Goal: Check status: Check status

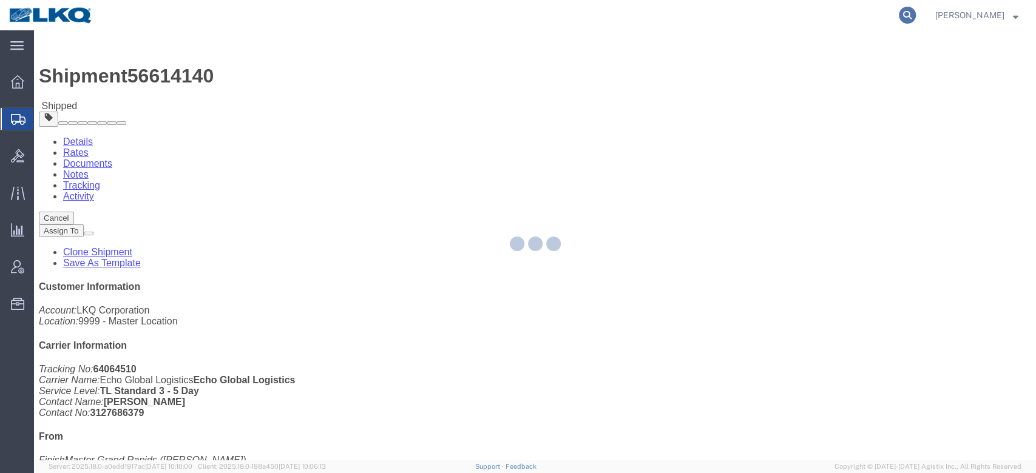
click at [916, 15] on icon at bounding box center [907, 15] width 17 height 17
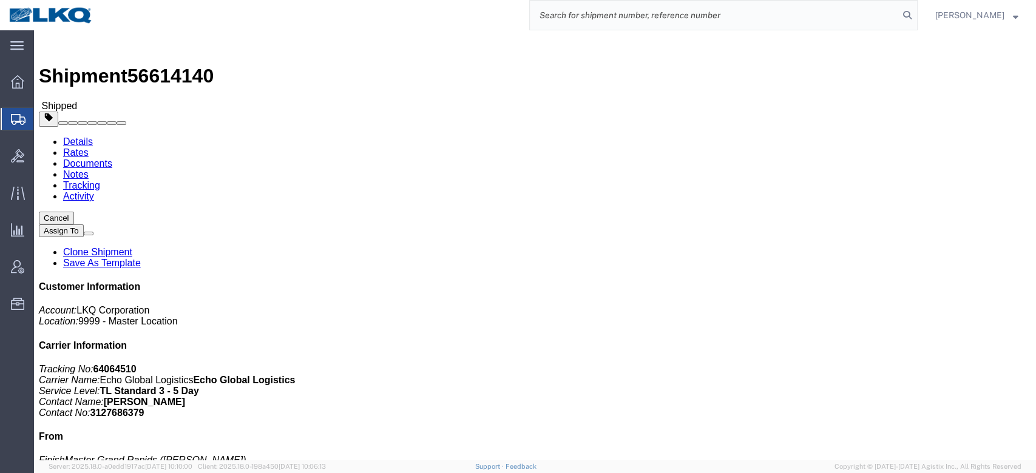
click at [768, 15] on input "search" at bounding box center [714, 15] width 369 height 29
type input "56690302"
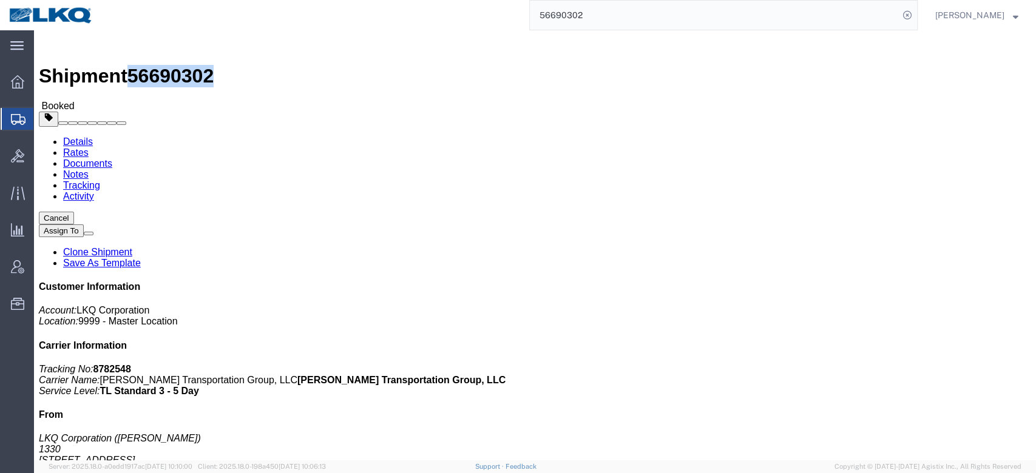
drag, startPoint x: 164, startPoint y: 14, endPoint x: 101, endPoint y: 15, distance: 62.5
click span "56690302"
copy span "56690302"
drag, startPoint x: 373, startPoint y: 211, endPoint x: 381, endPoint y: 221, distance: 13.4
click div "Shipment Detail Ship From LKQ Corporation ([PERSON_NAME]) 1330 [STREET_ADDRESS]…"
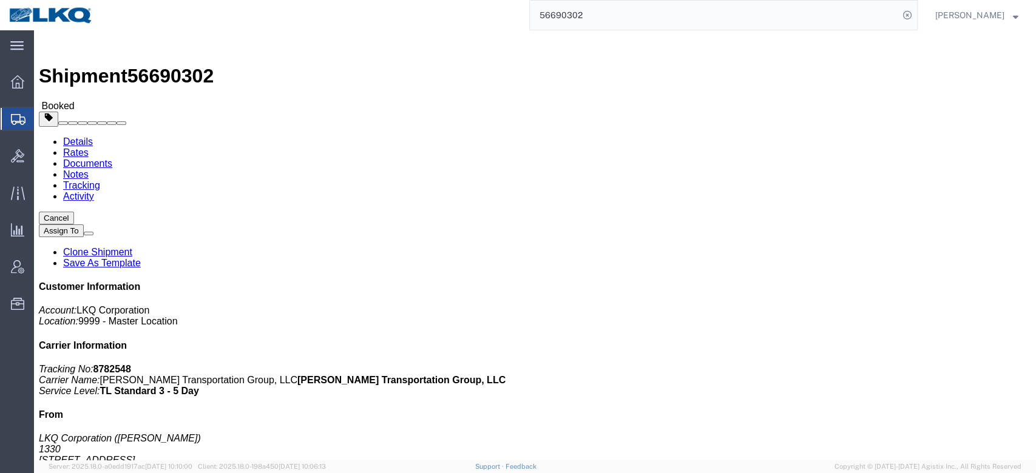
click h4 "Routing & Vehicle Information"
